Goal: Information Seeking & Learning: Find specific fact

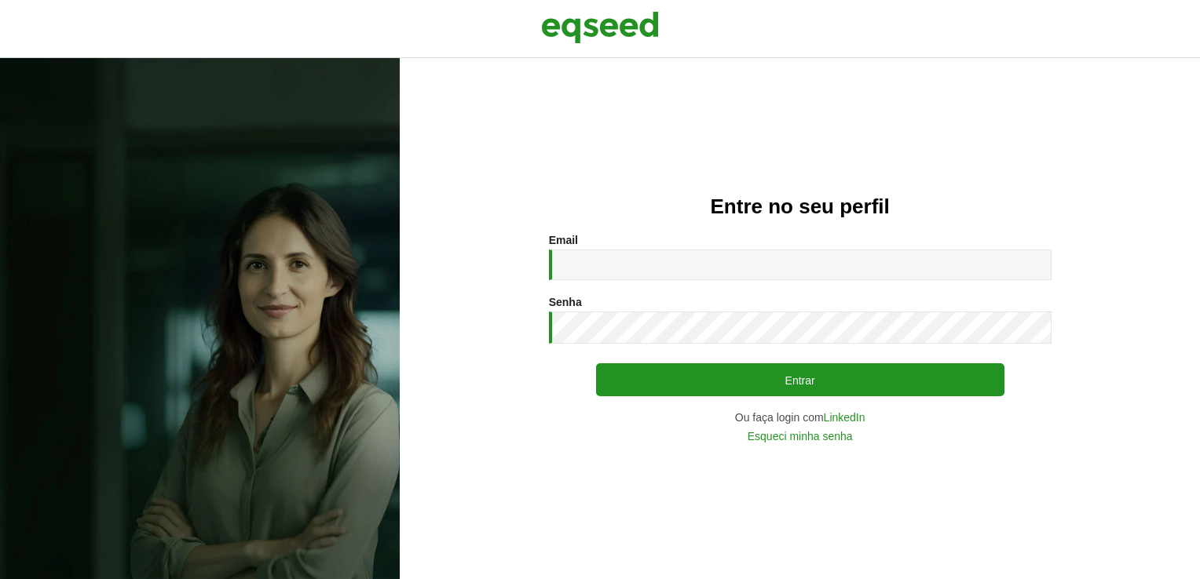
click at [559, 259] on input "Email *" at bounding box center [800, 265] width 502 height 31
type input "**********"
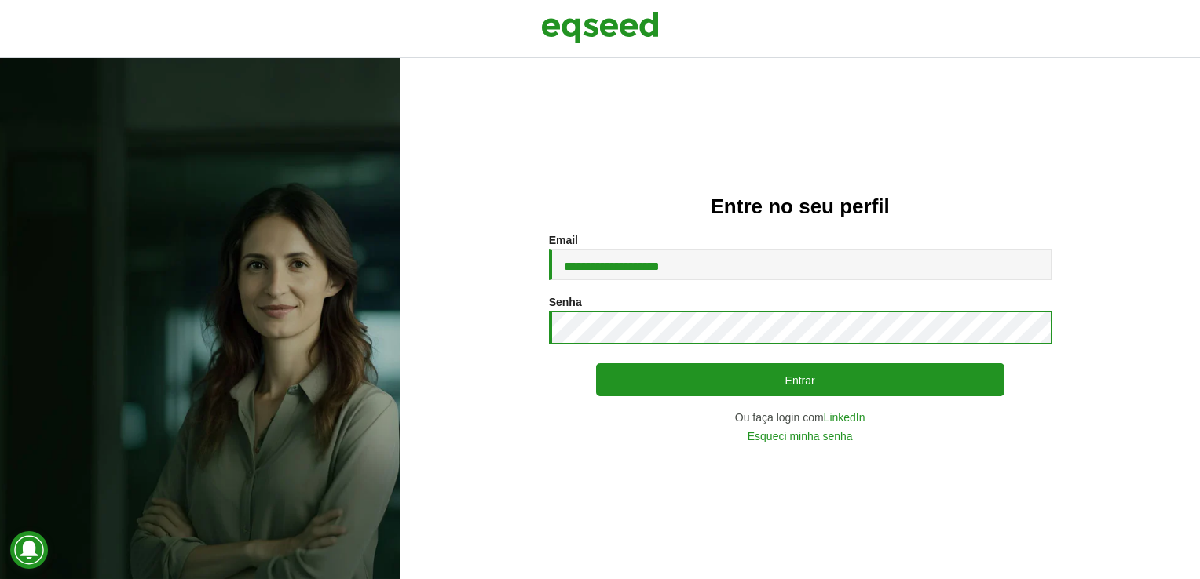
click at [596, 364] on button "Entrar" at bounding box center [800, 380] width 408 height 33
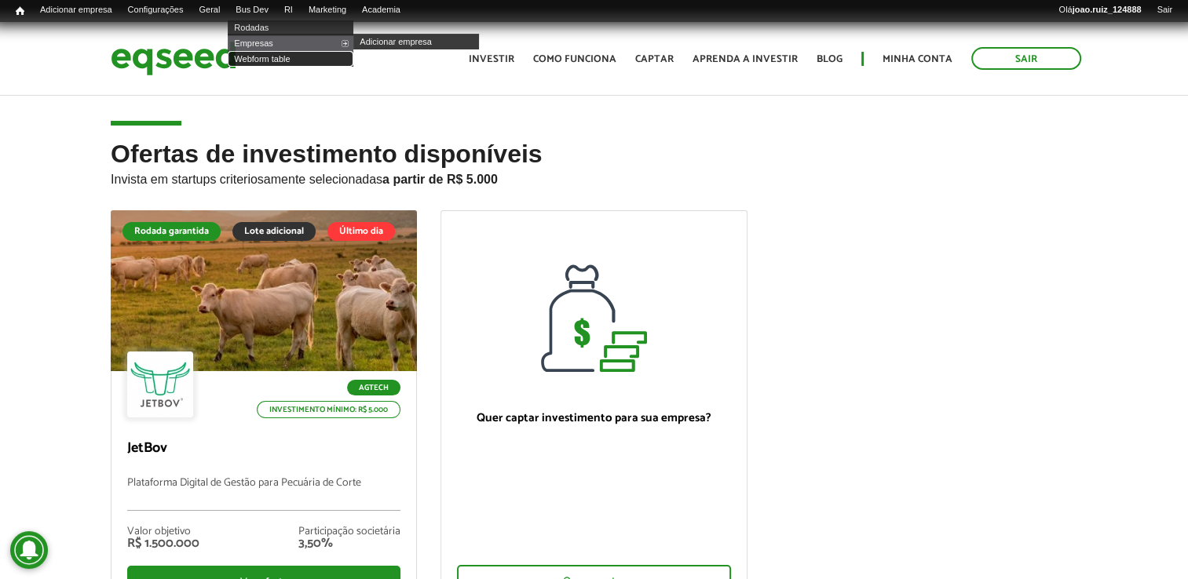
click at [283, 63] on link "Webform table" at bounding box center [291, 59] width 126 height 16
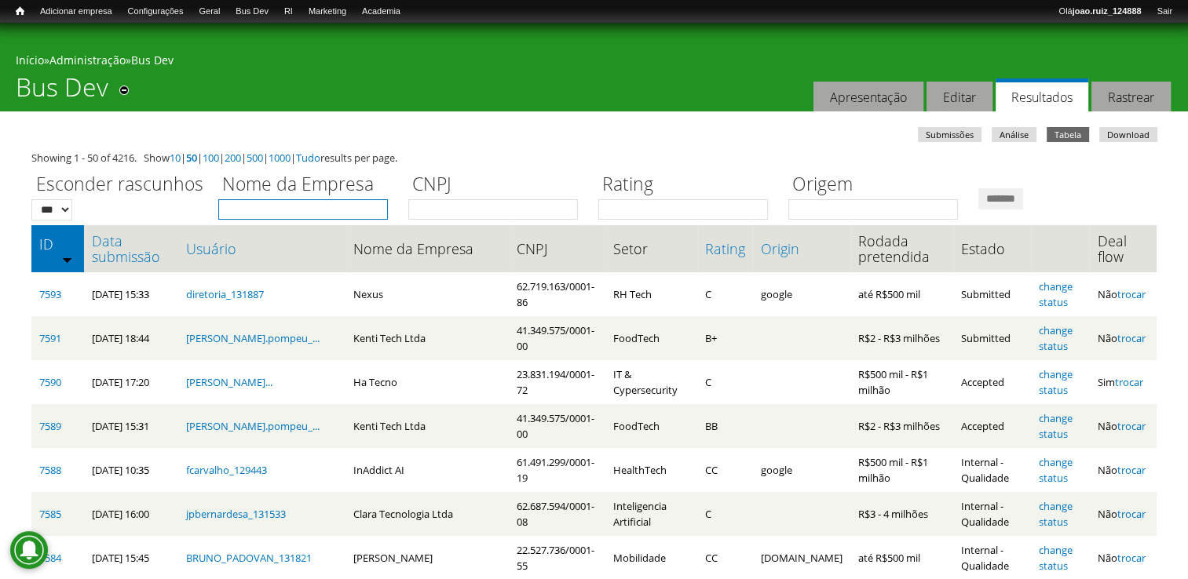
click at [307, 206] on input "Nome da Empresa" at bounding box center [303, 209] width 170 height 20
type input "*****"
click at [978, 188] on input "*******" at bounding box center [1000, 198] width 45 height 21
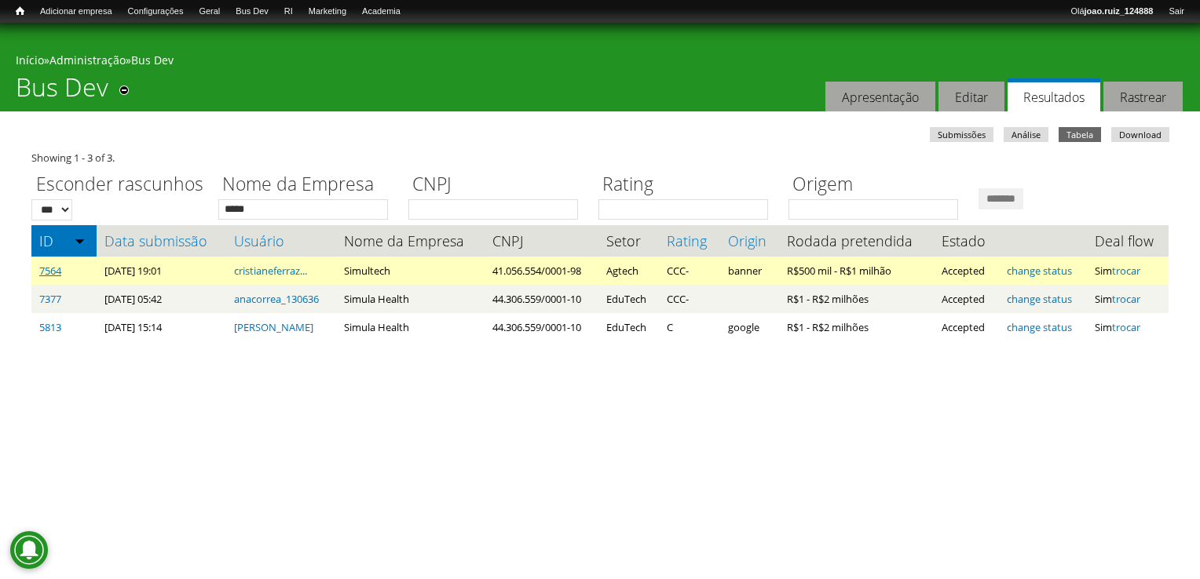
click at [41, 272] on link "7564" at bounding box center [50, 271] width 22 height 14
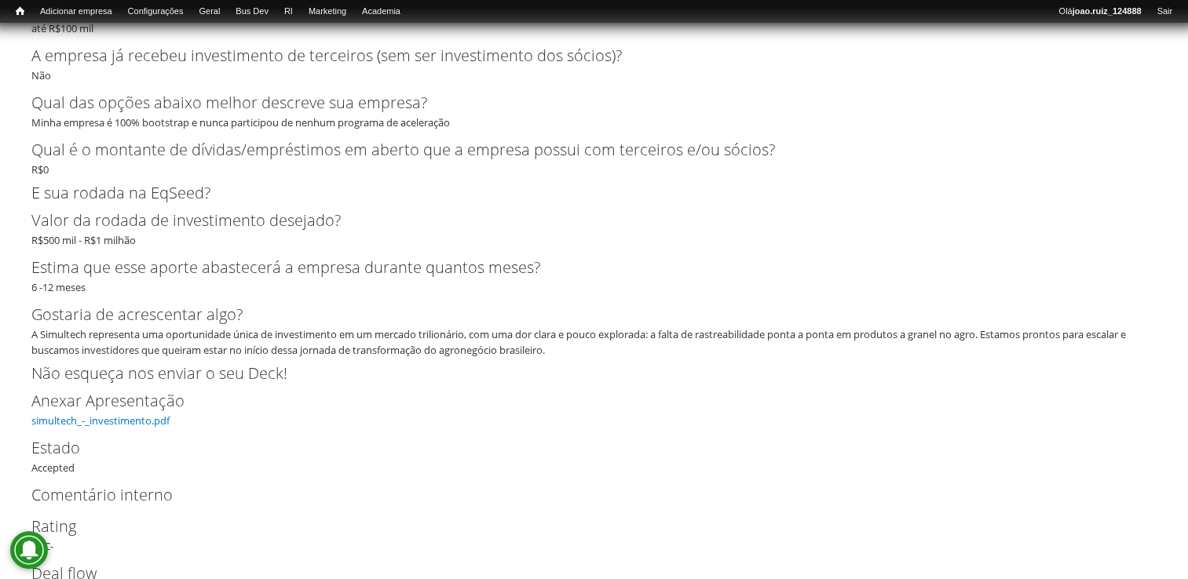
scroll to position [3401, 0]
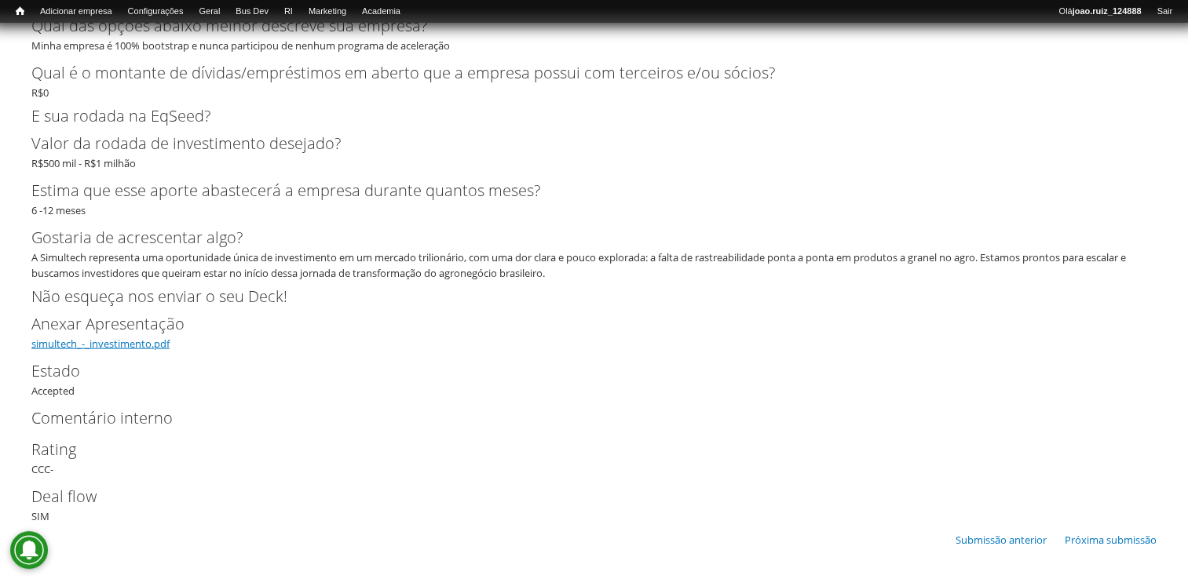
click at [74, 341] on link "simultech_-_investimento.pdf" at bounding box center [100, 344] width 138 height 14
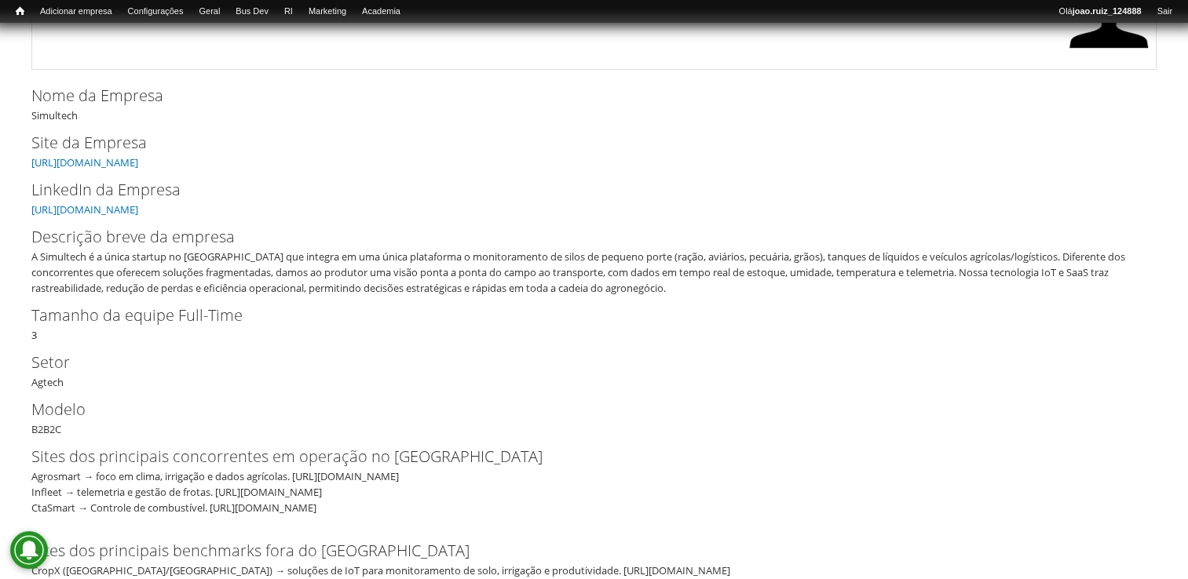
scroll to position [104, 0]
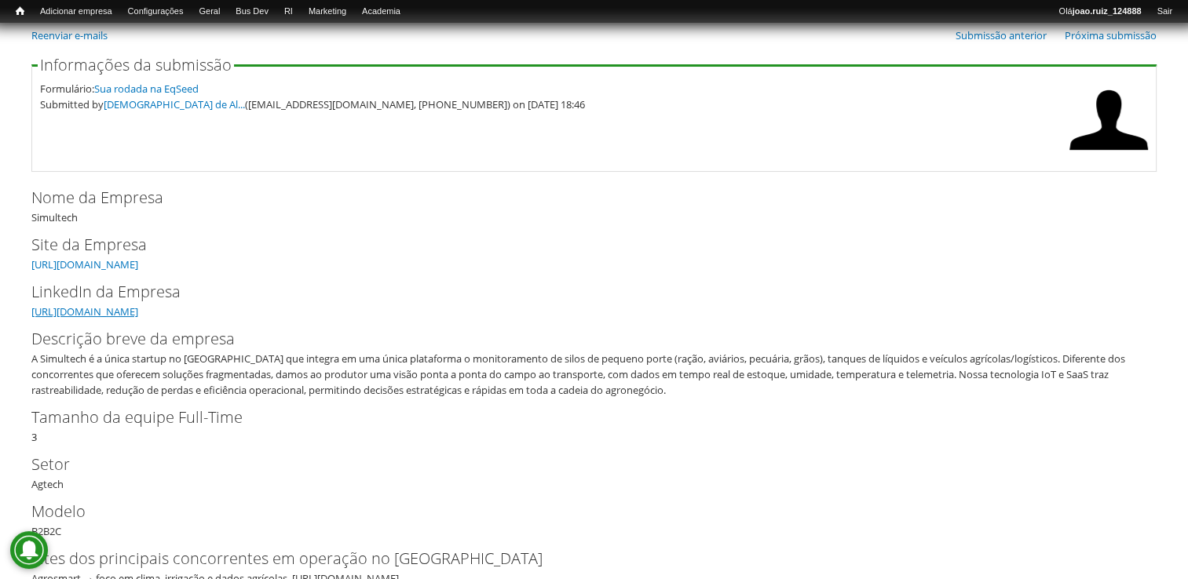
click at [125, 309] on link "[URL][DOMAIN_NAME]" at bounding box center [84, 312] width 107 height 14
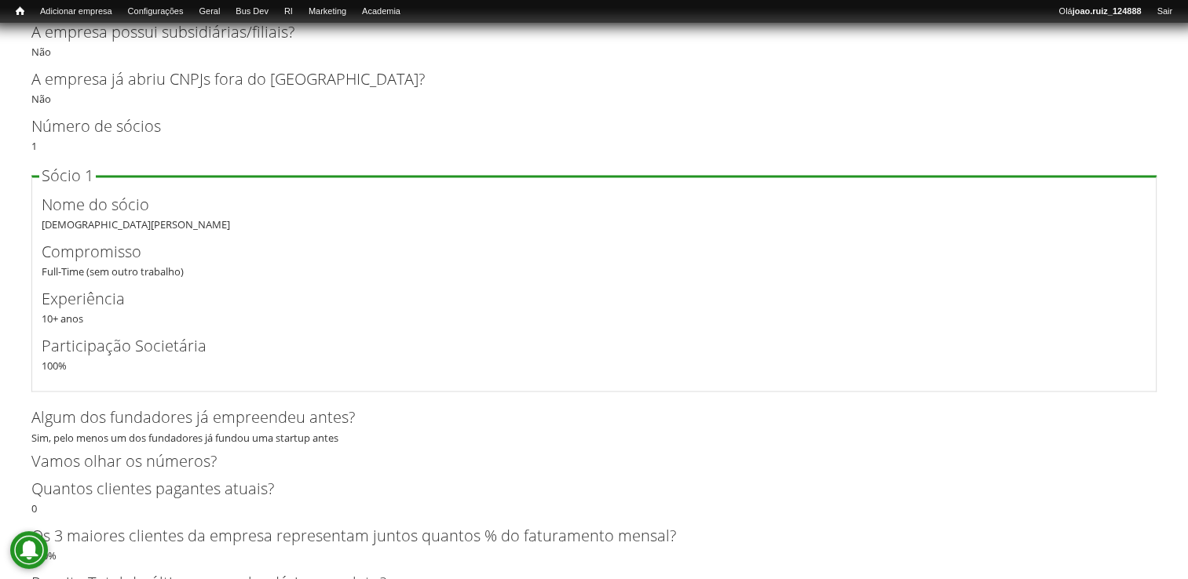
scroll to position [2616, 0]
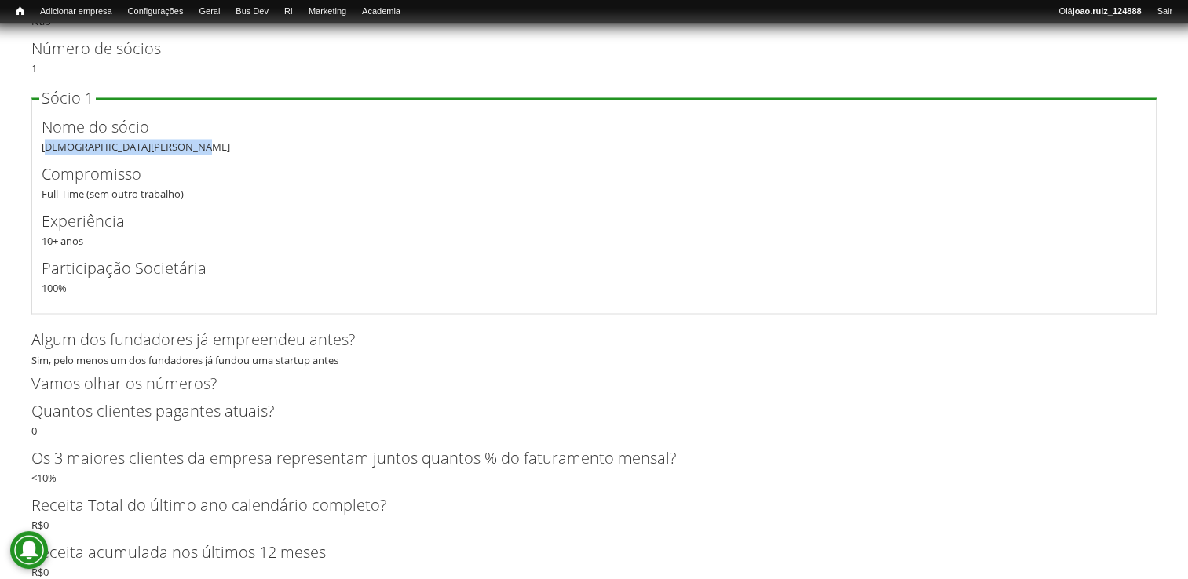
drag, startPoint x: 41, startPoint y: 144, endPoint x: 202, endPoint y: 146, distance: 161.0
click at [202, 146] on div "Nome do sócio Cristiane de Almeida Ferraz" at bounding box center [594, 134] width 1105 height 39
copy div "Cristiane de Almeida Ferraz"
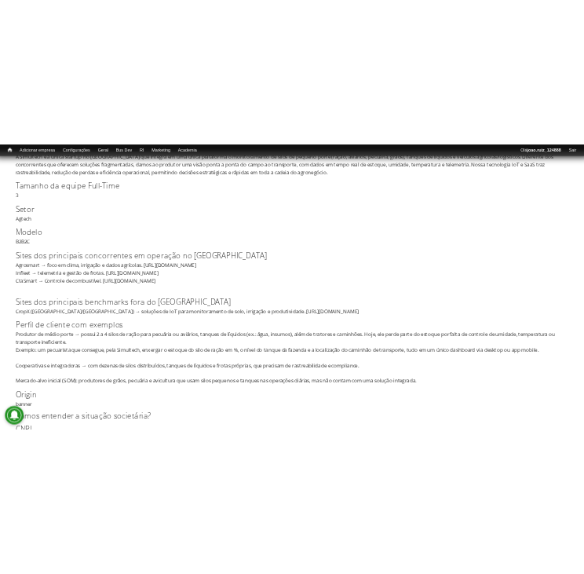
scroll to position [0, 0]
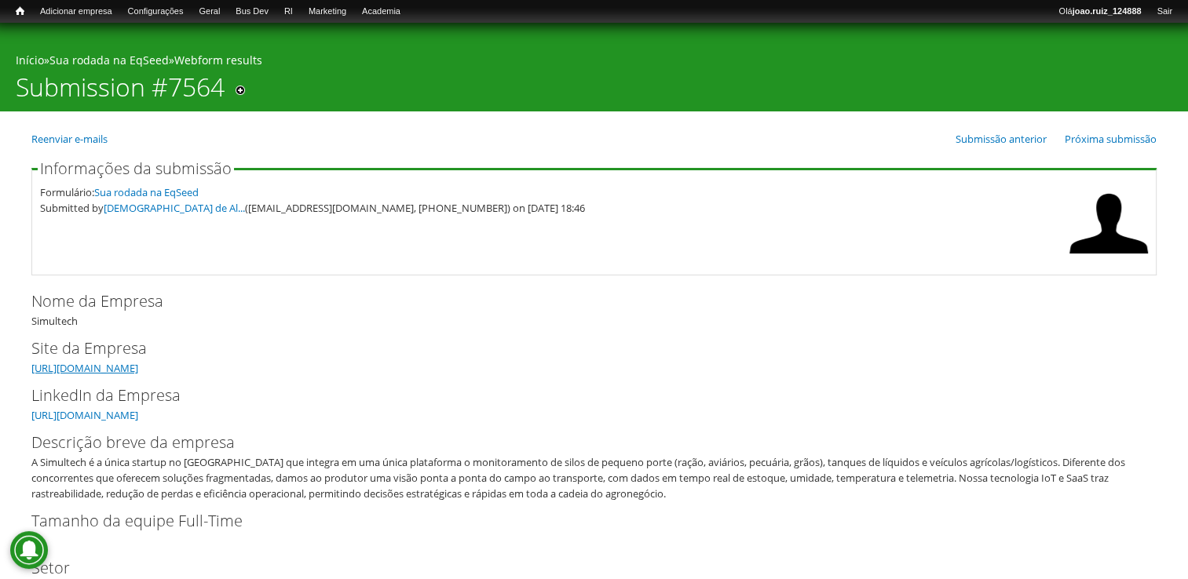
click at [138, 371] on link "https://www.simultech.com.br" at bounding box center [84, 368] width 107 height 14
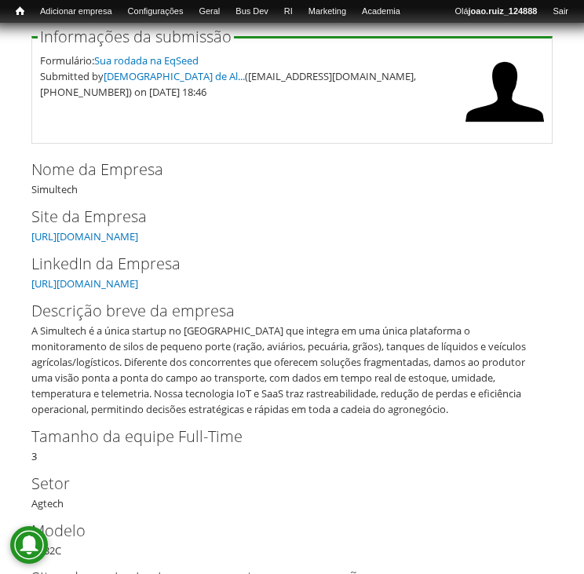
scroll to position [236, 0]
